Goal: Task Accomplishment & Management: Use online tool/utility

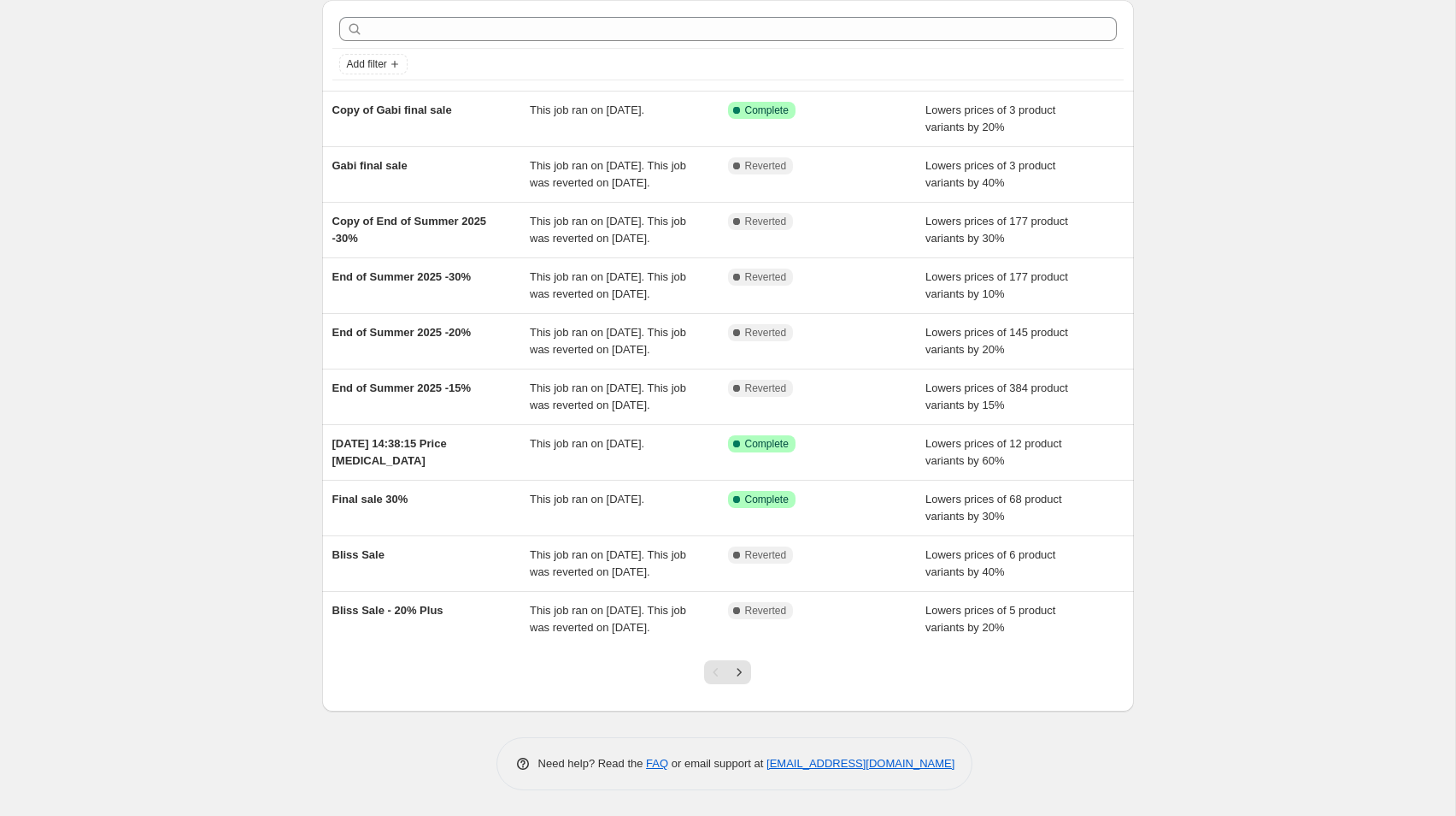
scroll to position [185, 0]
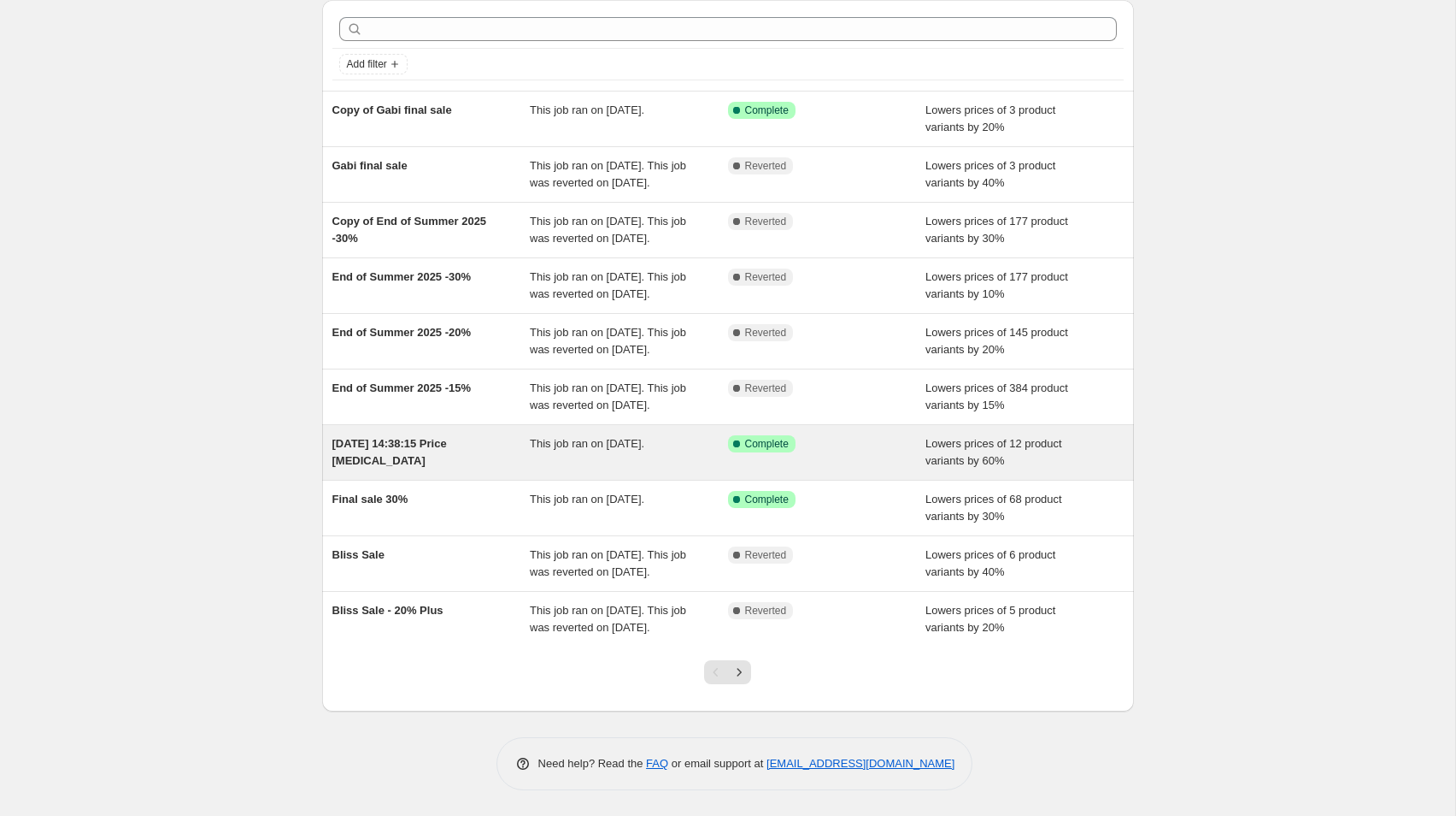
click at [392, 437] on span "[DATE] 14:38:15 Price [MEDICAL_DATA]" at bounding box center [389, 452] width 115 height 30
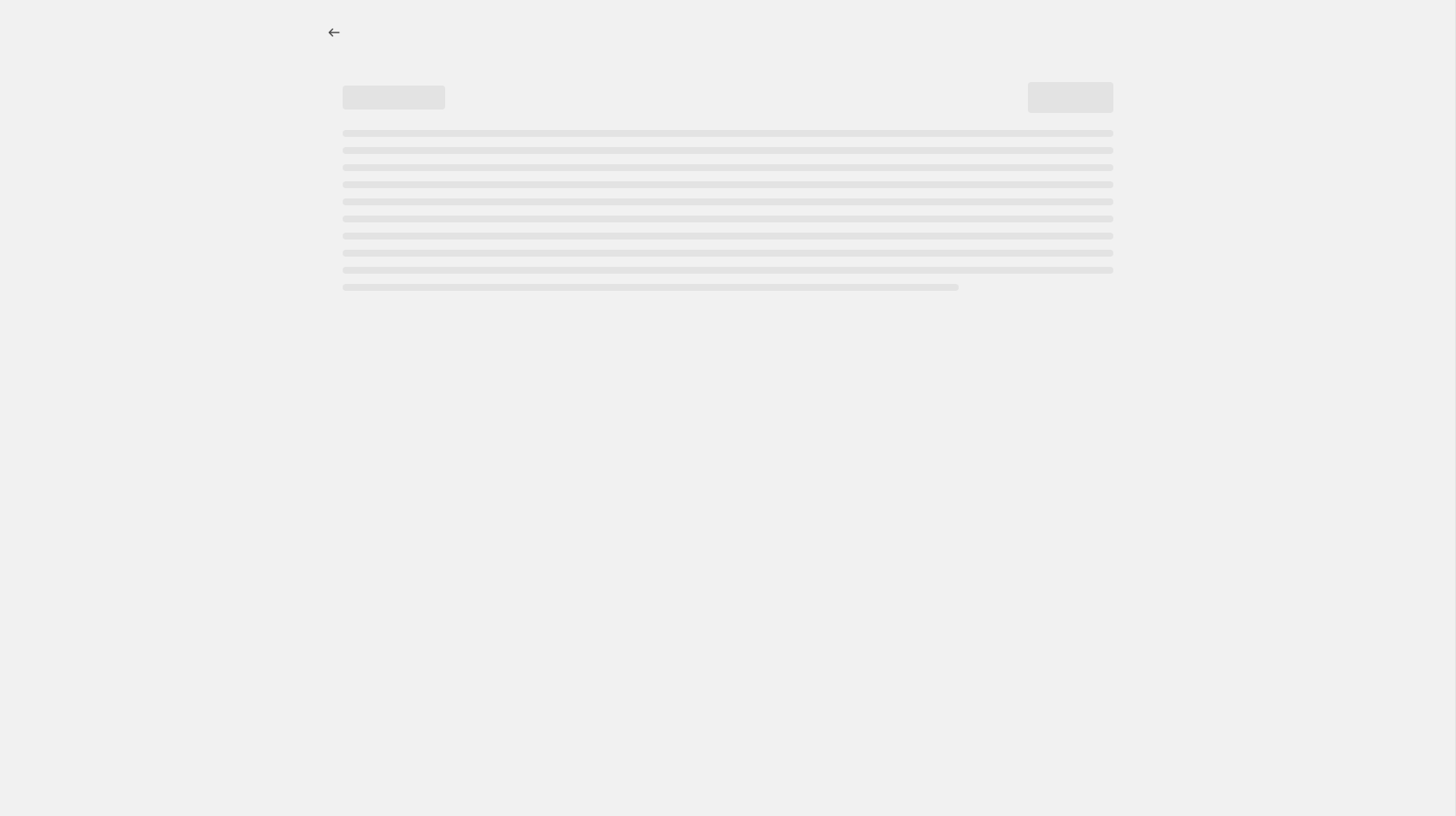
select select "percentage"
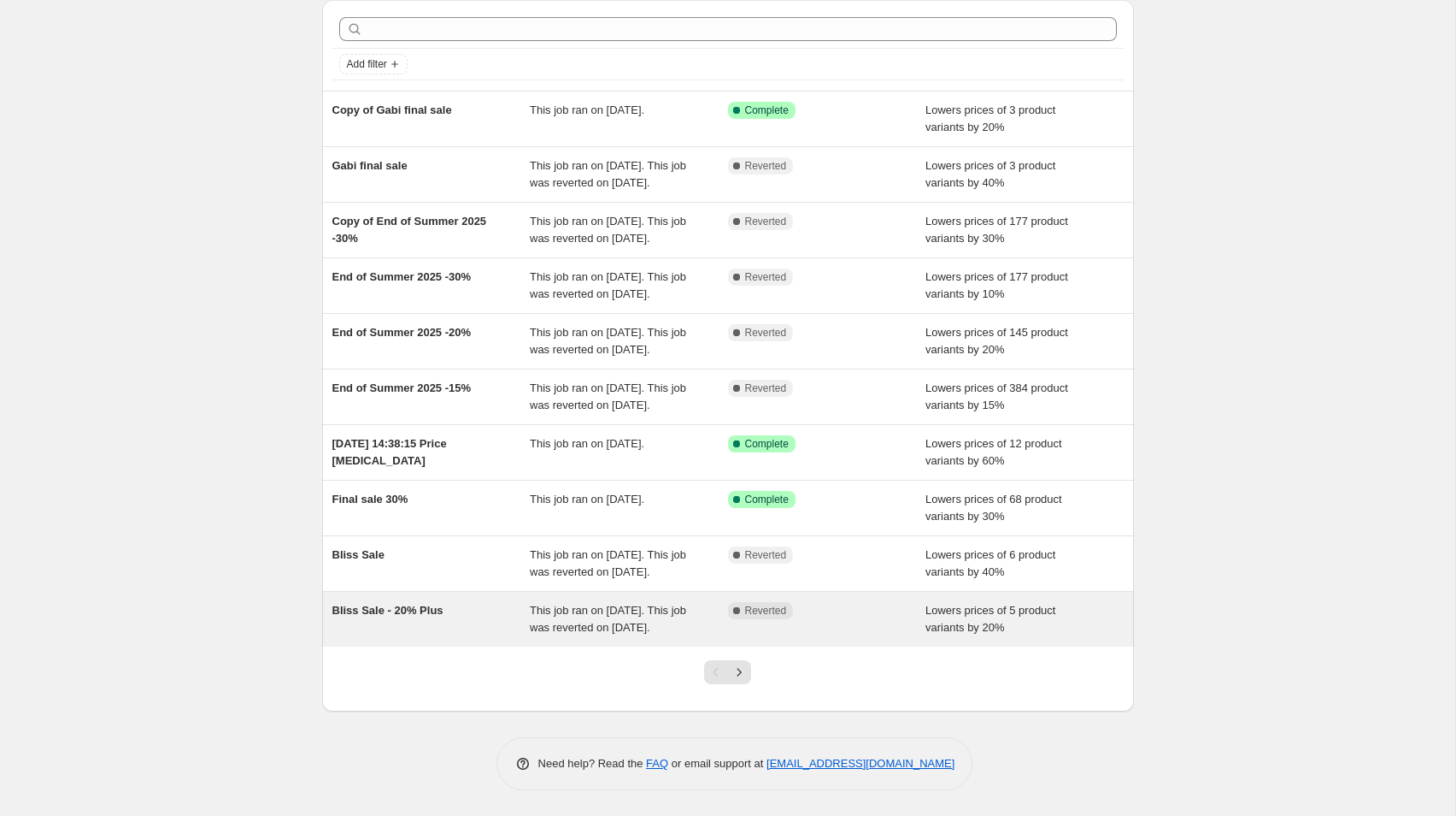
scroll to position [185, 0]
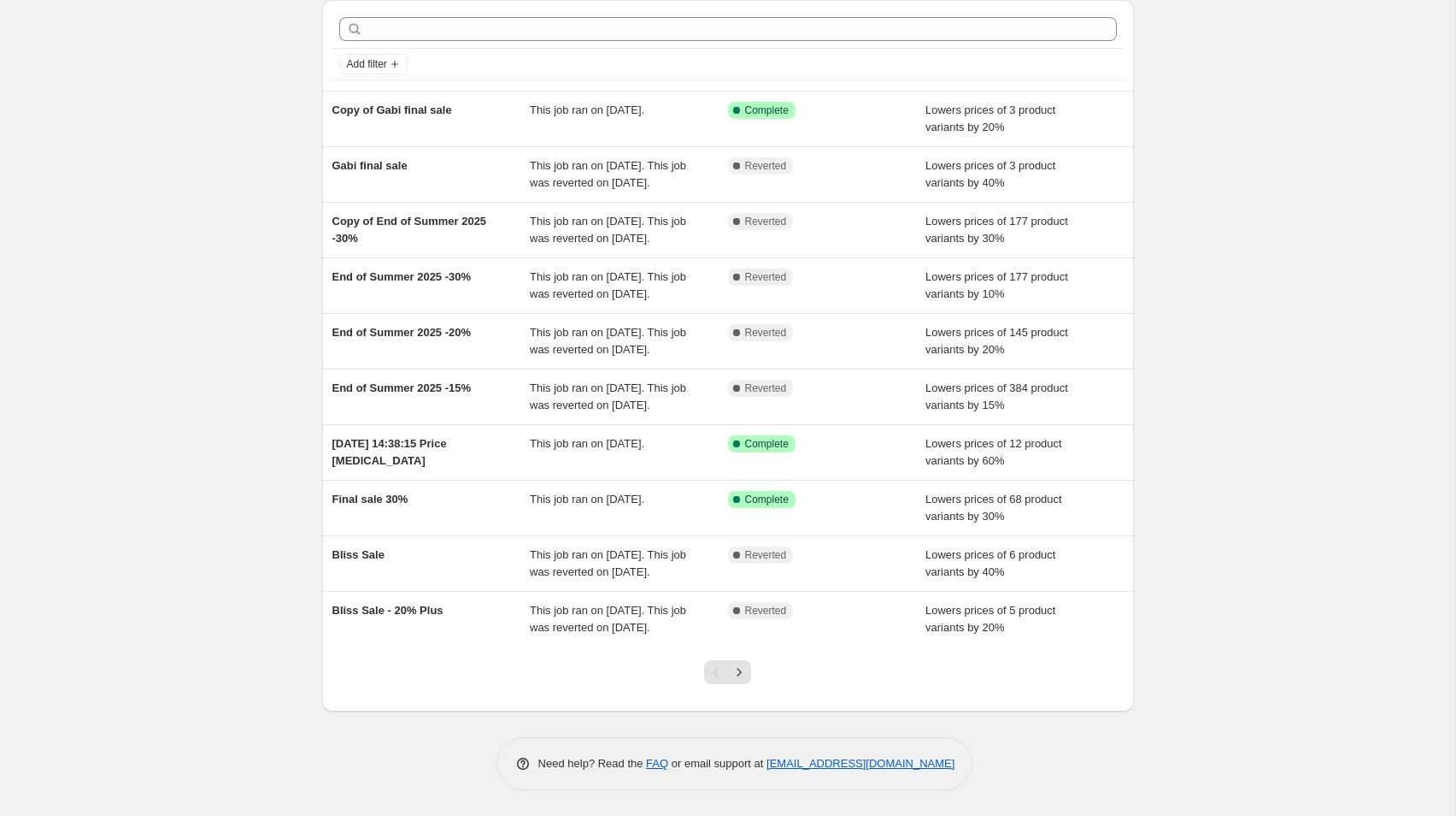
click at [741, 673] on icon "Next" at bounding box center [739, 672] width 17 height 17
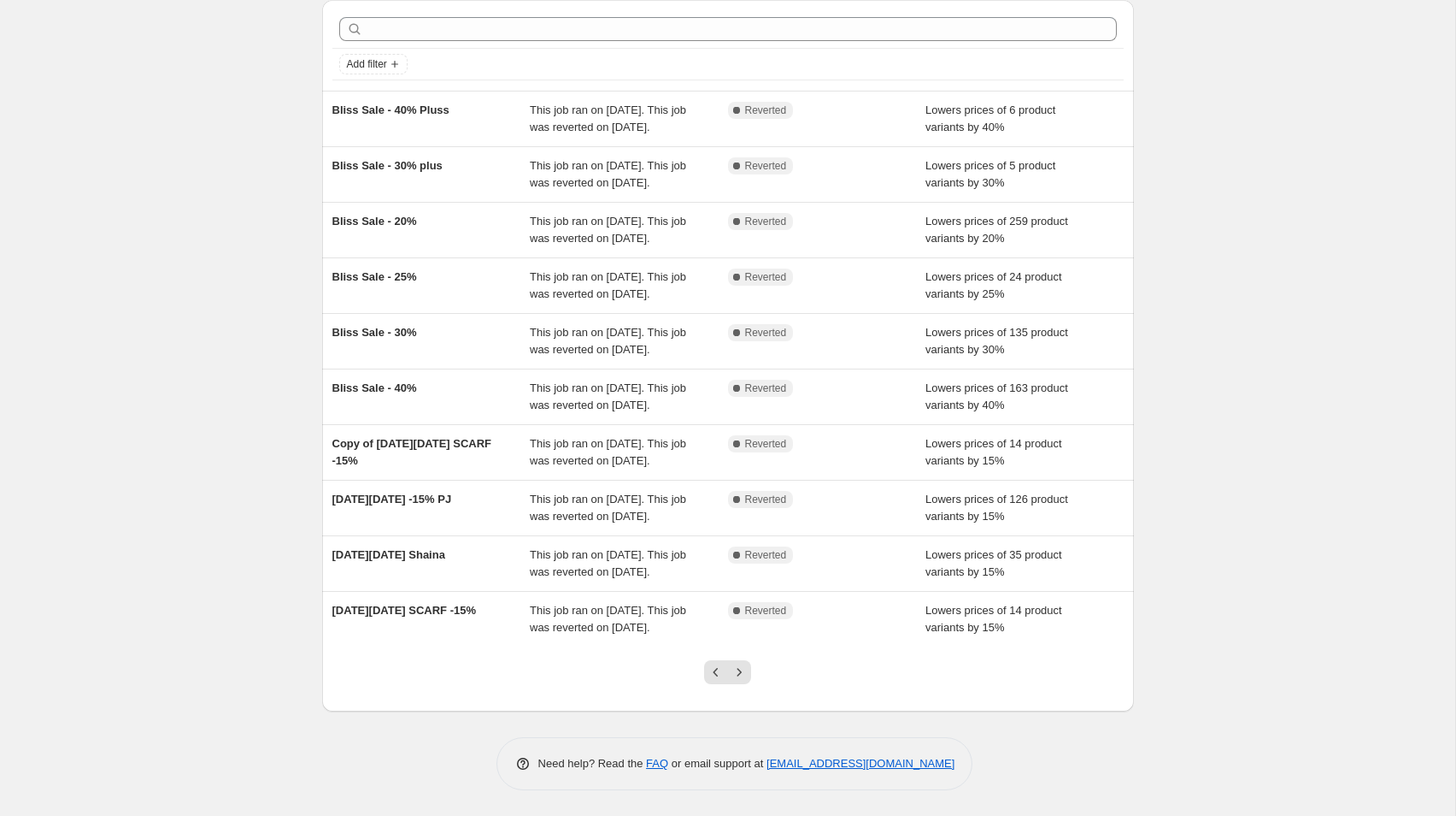
scroll to position [236, 0]
click at [716, 670] on icon "Previous" at bounding box center [716, 672] width 17 height 17
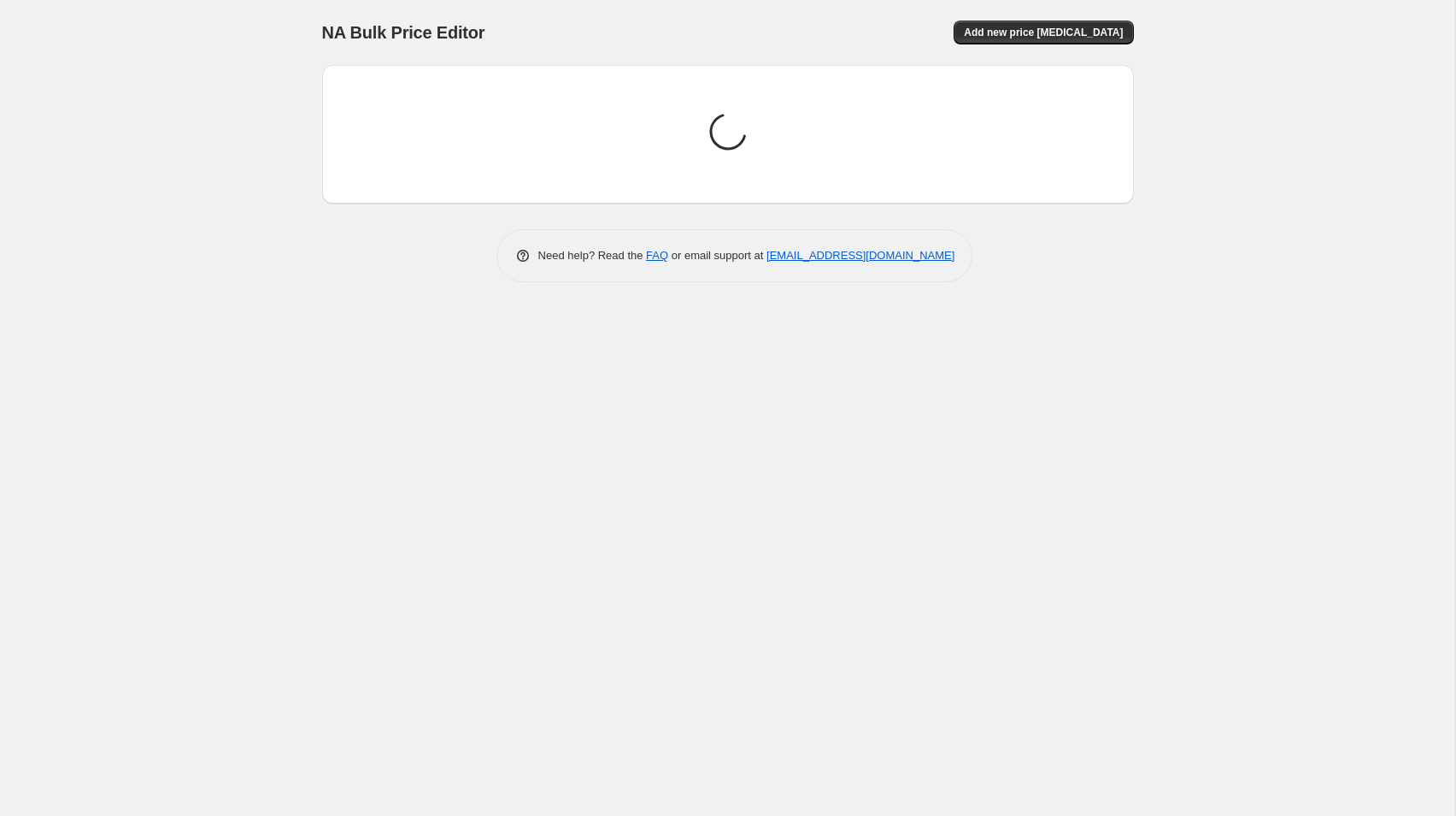
scroll to position [0, 0]
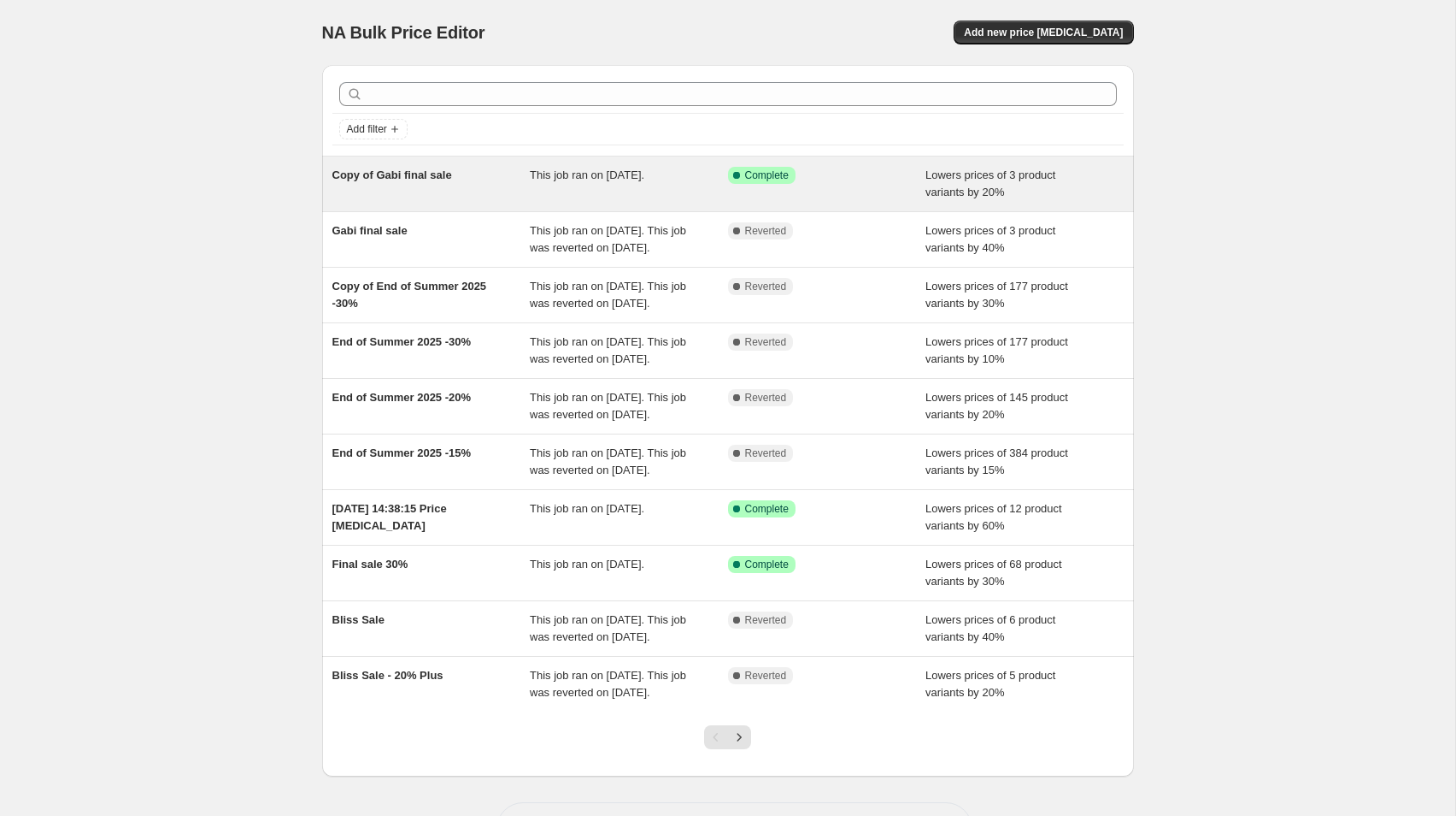
click at [384, 176] on span "Copy of Gabi final sale" at bounding box center [392, 175] width 120 height 13
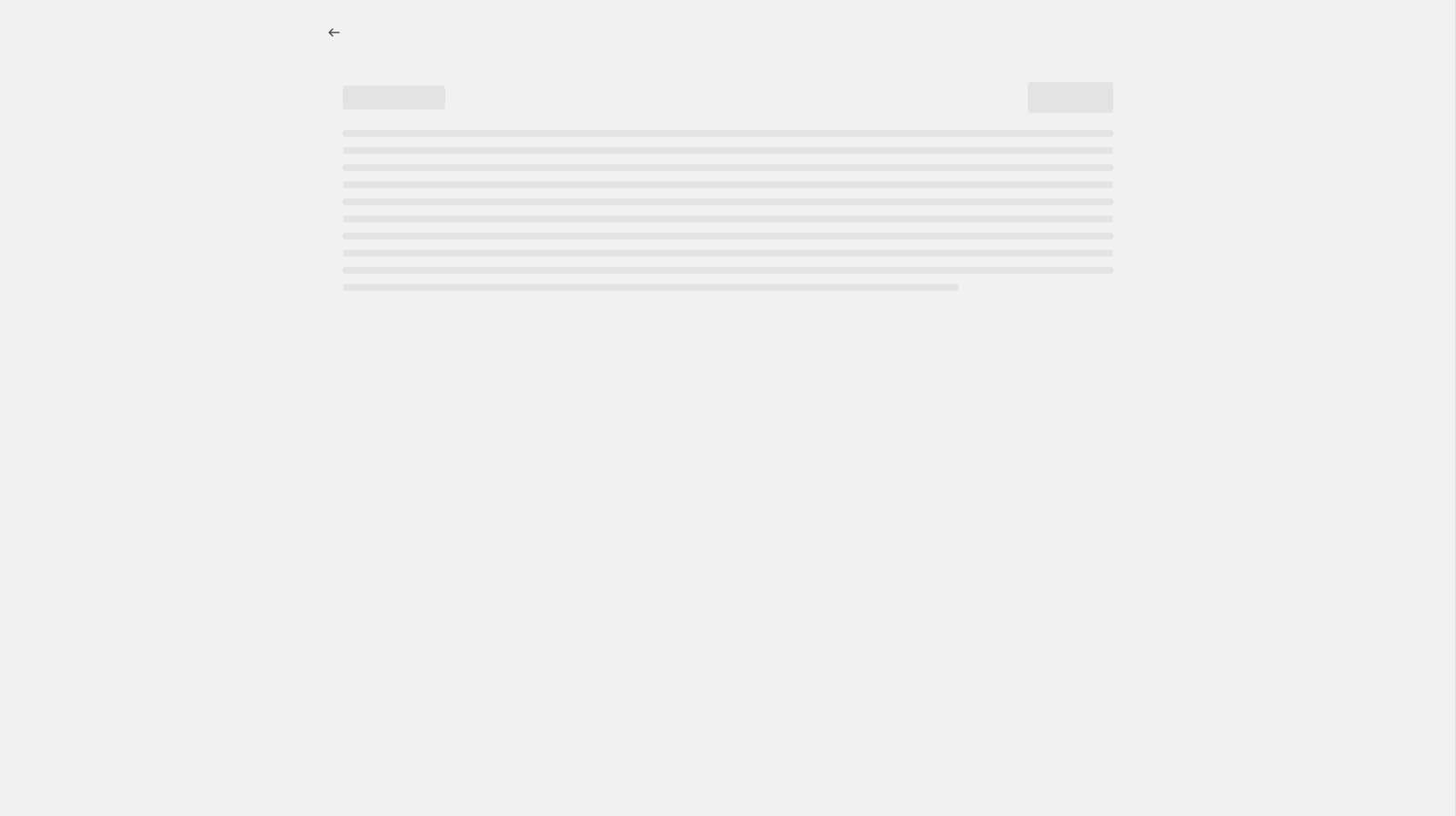
select select "percentage"
